Goal: Navigation & Orientation: Find specific page/section

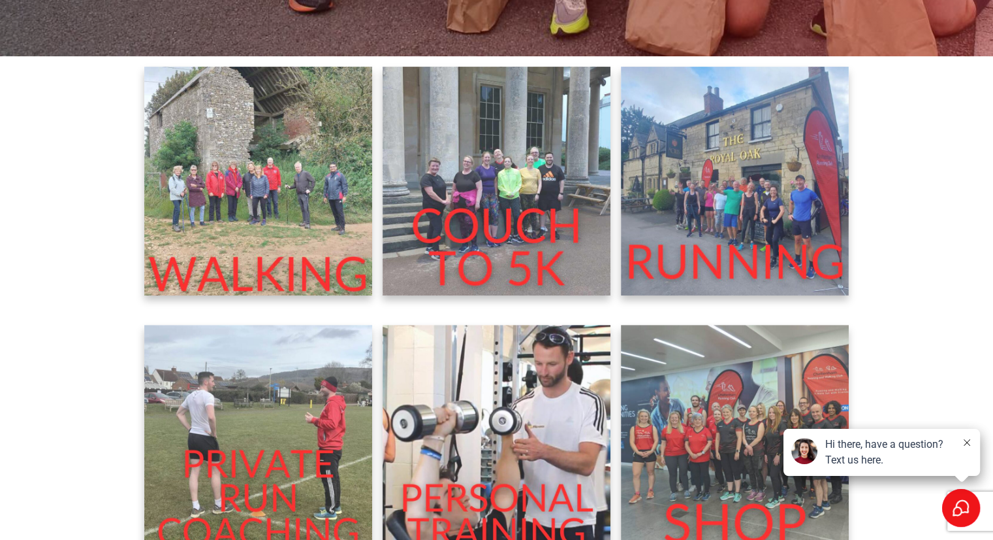
scroll to position [457, 0]
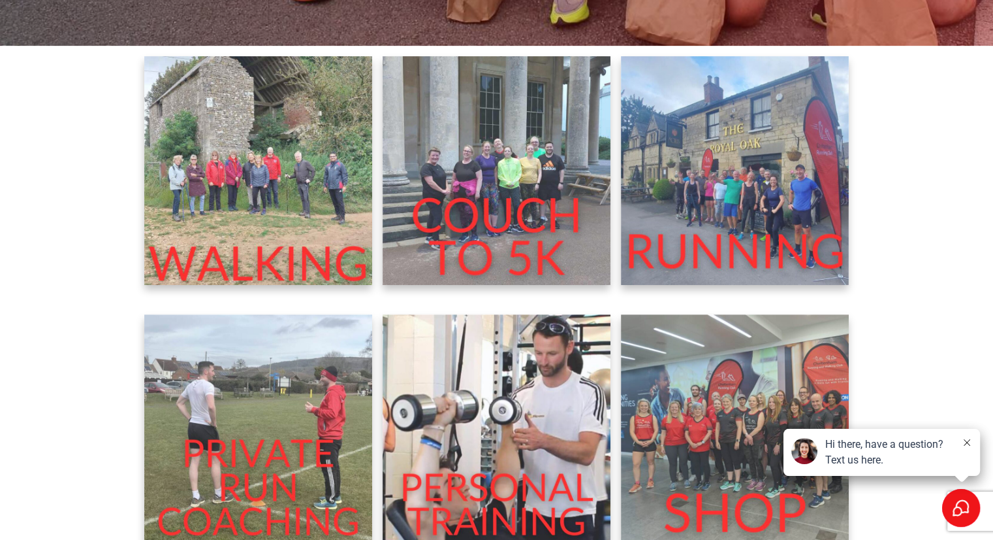
click at [493, 181] on img at bounding box center [497, 170] width 229 height 229
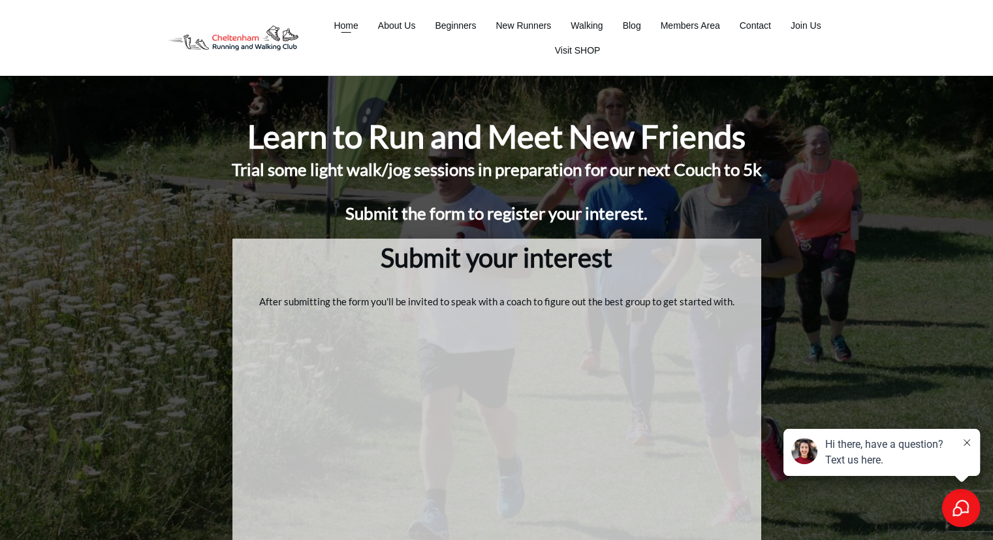
click at [344, 19] on span "Home" at bounding box center [346, 25] width 24 height 18
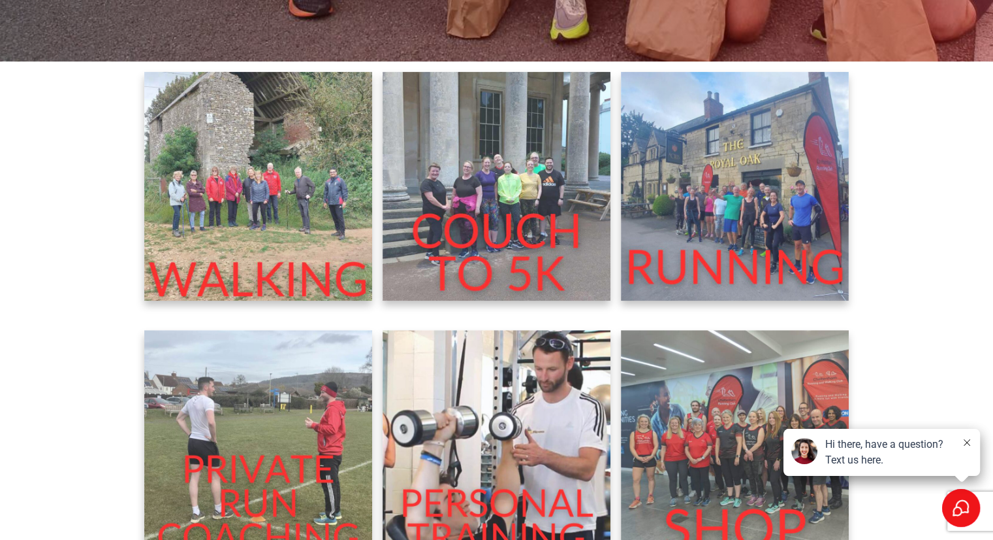
scroll to position [457, 0]
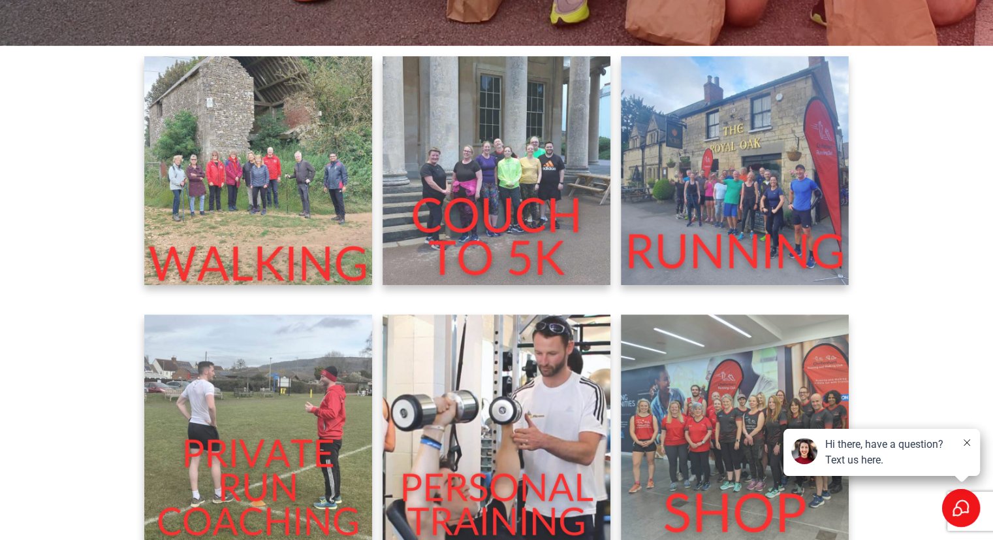
click at [457, 180] on img at bounding box center [497, 170] width 229 height 229
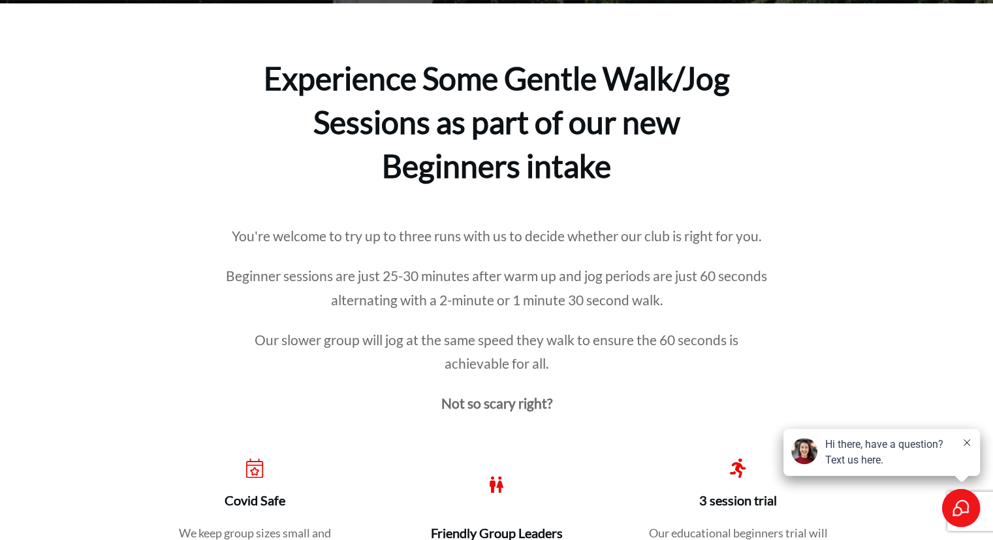
scroll to position [849, 0]
